Goal: Understand process/instructions: Learn how to perform a task or action

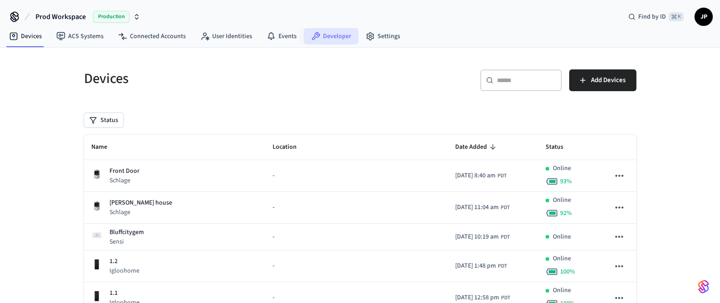
click at [327, 35] on link "Developer" at bounding box center [331, 36] width 54 height 16
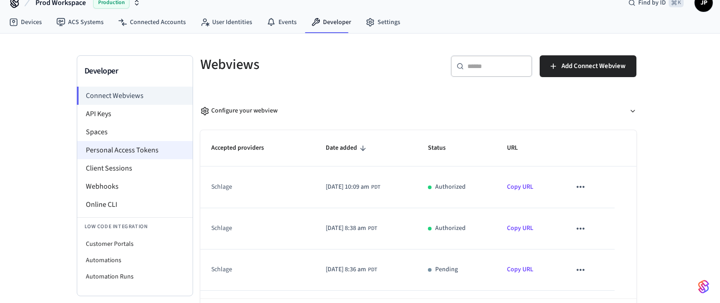
scroll to position [53, 0]
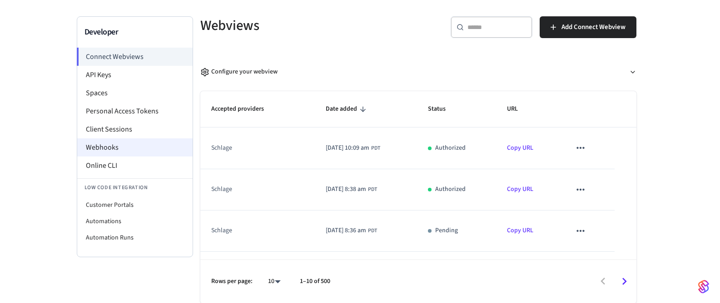
click at [123, 144] on li "Webhooks" at bounding box center [134, 147] width 115 height 18
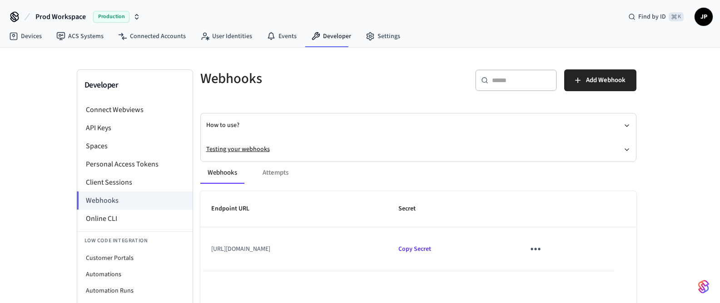
click at [217, 148] on button "Testing your webhooks" at bounding box center [418, 150] width 424 height 24
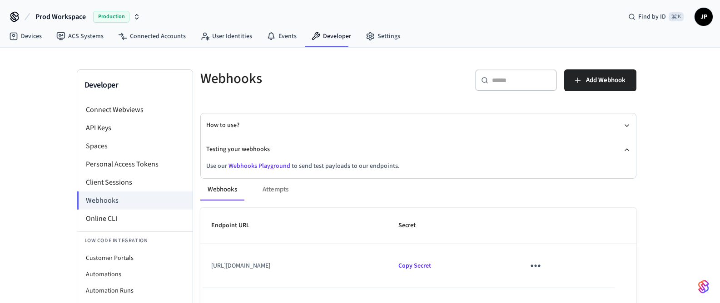
click at [240, 165] on link "Webhooks Playground" at bounding box center [259, 166] width 62 height 9
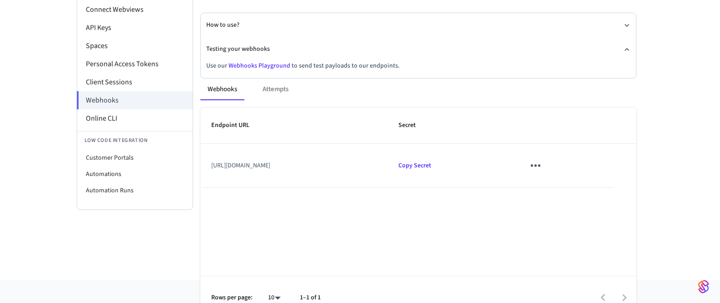
scroll to position [61, 0]
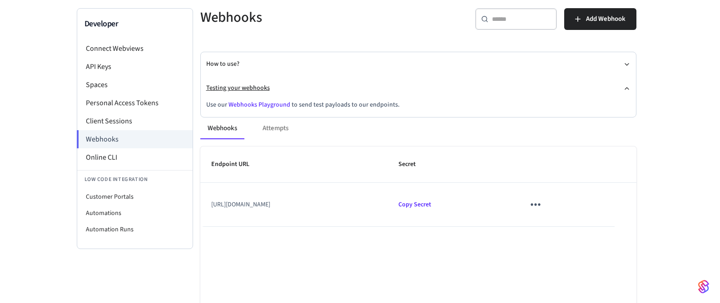
click at [251, 89] on button "Testing your webhooks" at bounding box center [418, 88] width 424 height 24
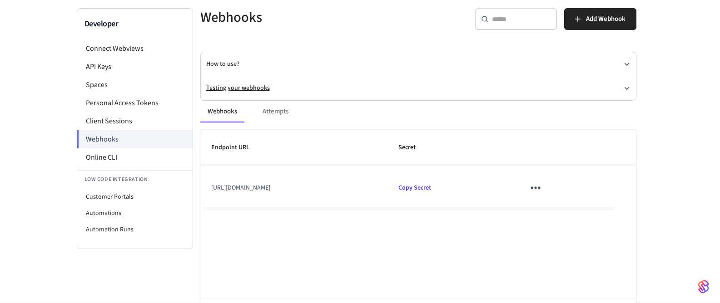
click at [250, 88] on button "Testing your webhooks" at bounding box center [418, 88] width 424 height 24
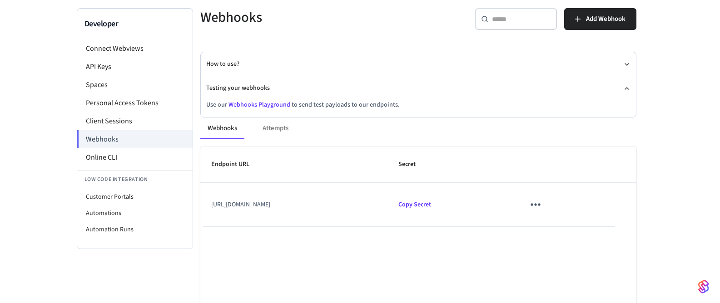
click at [251, 104] on link "Webhooks Playground" at bounding box center [259, 104] width 62 height 9
click at [127, 156] on li "Online CLI" at bounding box center [134, 157] width 115 height 18
